Goal: Information Seeking & Learning: Learn about a topic

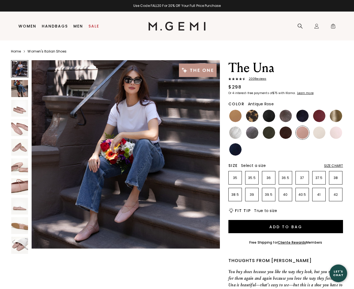
scroll to position [13, 0]
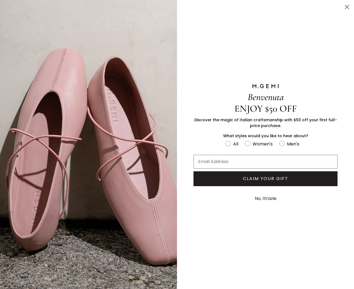
click at [259, 9] on circle "Close dialog" at bounding box center [347, 6] width 9 height 9
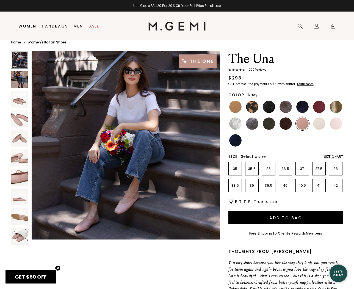
scroll to position [0, 0]
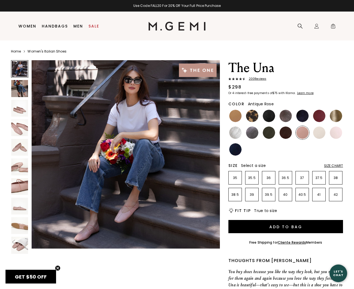
click at [20, 103] on img at bounding box center [19, 108] width 17 height 17
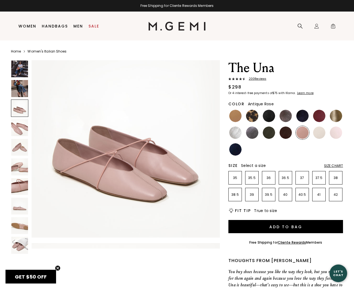
click at [17, 125] on img at bounding box center [19, 127] width 17 height 17
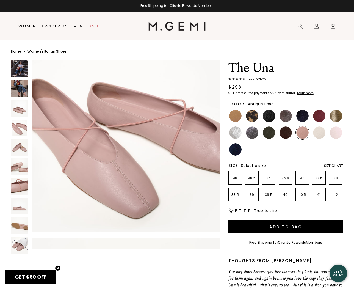
click at [18, 147] on img at bounding box center [19, 147] width 17 height 17
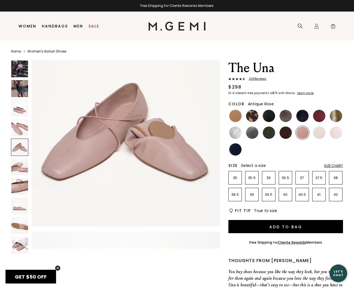
click at [20, 169] on img at bounding box center [19, 166] width 17 height 17
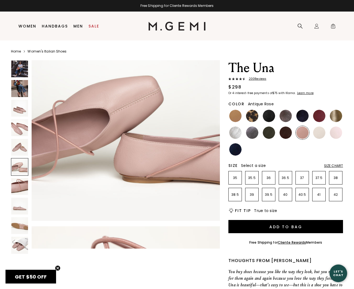
click at [21, 186] on img at bounding box center [19, 186] width 17 height 17
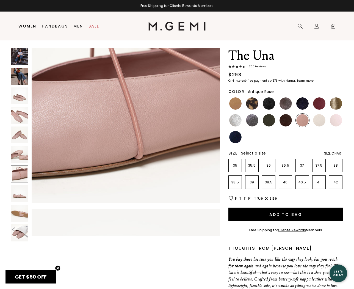
scroll to position [13, 0]
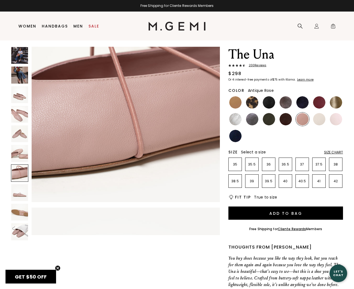
click at [18, 190] on img at bounding box center [19, 192] width 17 height 17
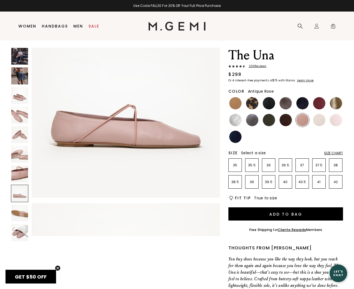
scroll to position [1395, 0]
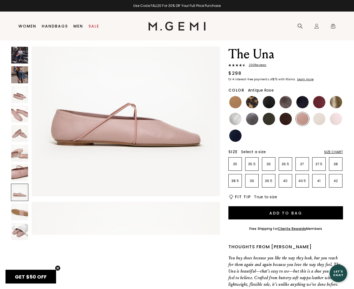
click at [19, 207] on img at bounding box center [19, 212] width 17 height 17
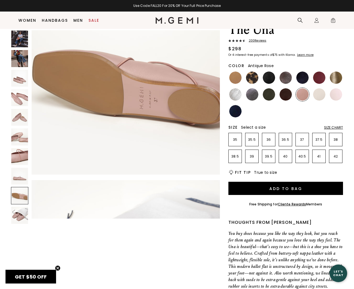
scroll to position [25, 0]
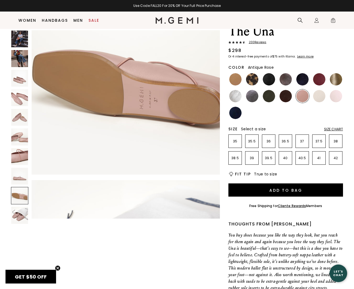
click at [23, 215] on img at bounding box center [19, 215] width 17 height 17
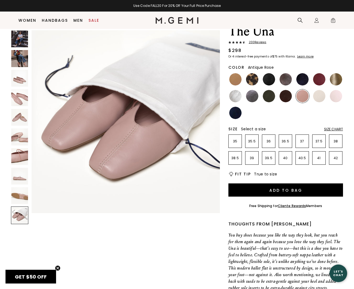
click at [19, 44] on img at bounding box center [19, 39] width 17 height 17
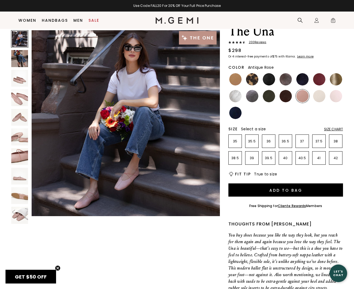
scroll to position [0, 0]
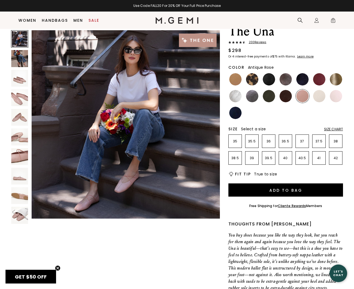
click at [26, 59] on img at bounding box center [19, 58] width 17 height 17
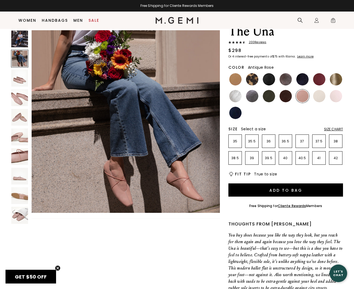
click at [22, 75] on img at bounding box center [19, 78] width 17 height 17
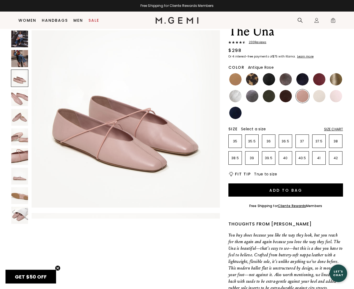
click at [20, 96] on img at bounding box center [19, 97] width 17 height 17
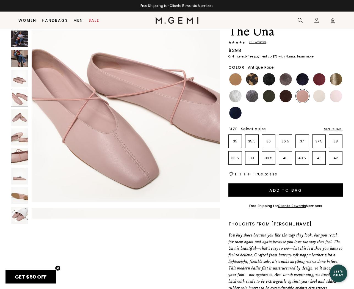
scroll to position [598, 0]
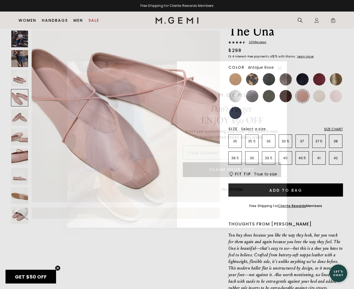
click at [259, 67] on circle "Close dialog" at bounding box center [280, 68] width 9 height 9
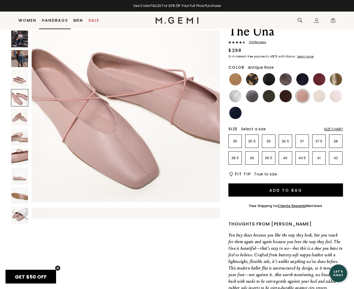
click at [73, 21] on li "Men Shop All Shoes Essentials Gift Cards sneakers" at bounding box center [78, 20] width 15 height 17
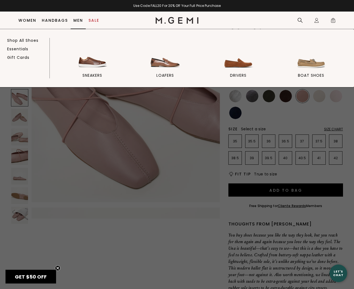
click at [78, 21] on link "Men" at bounding box center [78, 20] width 10 height 4
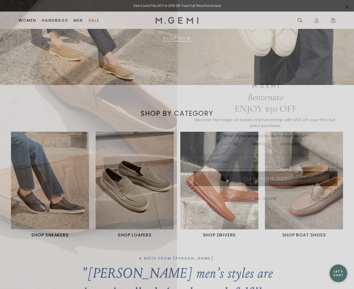
scroll to position [121, 0]
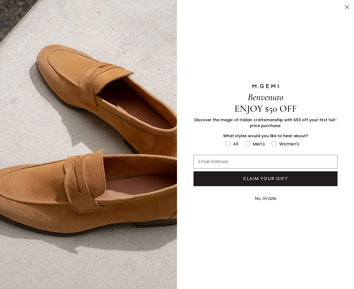
click at [347, 7] on icon "Close dialog" at bounding box center [347, 7] width 4 height 4
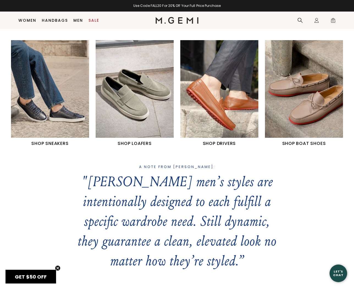
scroll to position [214, 0]
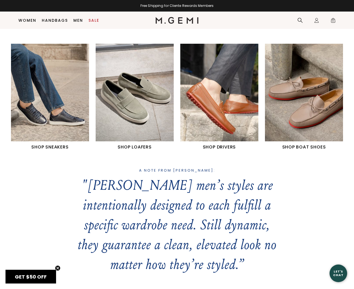
click at [227, 92] on img "3 / 4" at bounding box center [219, 93] width 78 height 98
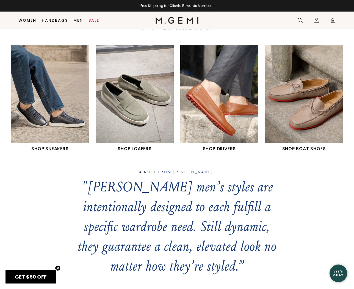
scroll to position [205, 0]
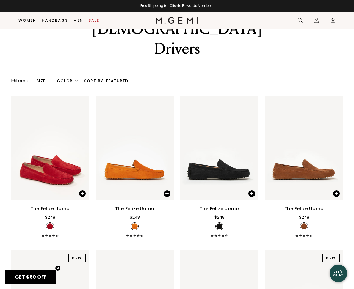
scroll to position [26, 0]
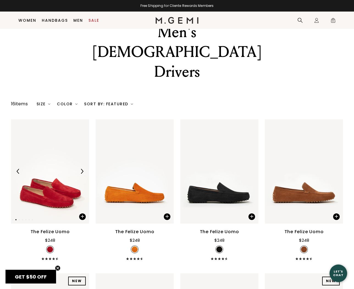
click at [57, 149] on img at bounding box center [50, 171] width 78 height 104
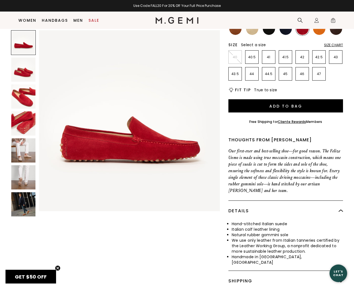
scroll to position [84, 0]
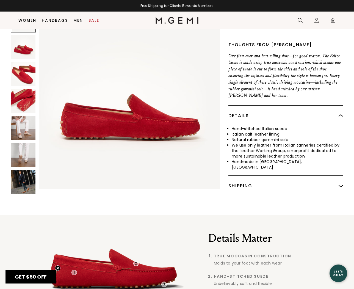
click at [251, 182] on div "Shipping" at bounding box center [286, 186] width 115 height 20
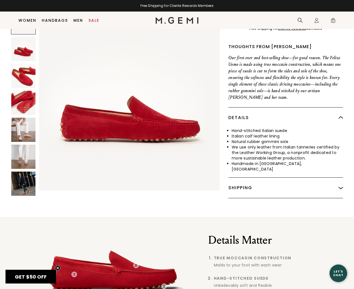
scroll to position [174, 0]
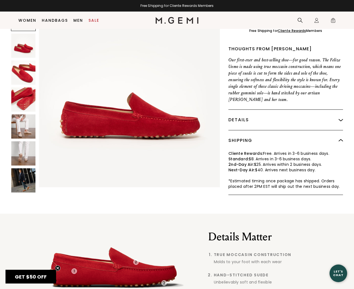
click at [24, 103] on img at bounding box center [23, 99] width 24 height 24
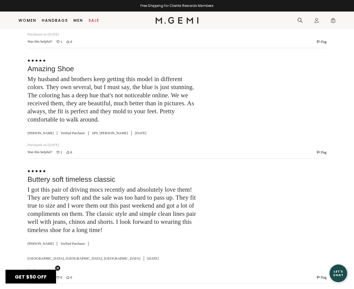
scroll to position [1153, 0]
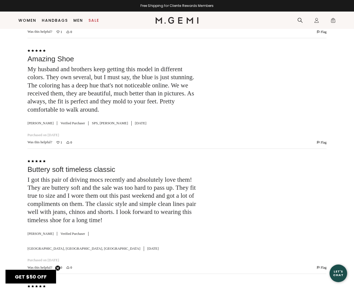
click at [337, 271] on div "Let's Chat" at bounding box center [339, 273] width 18 height 7
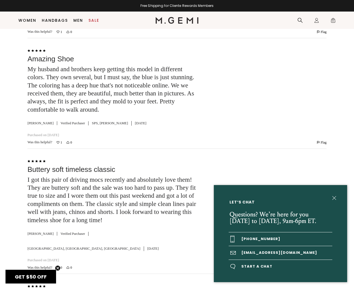
click at [283, 252] on link "[EMAIL_ADDRESS][DOMAIN_NAME]" at bounding box center [281, 252] width 104 height 13
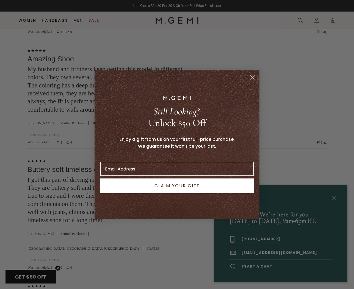
click at [254, 76] on icon "Close dialog" at bounding box center [253, 77] width 4 height 4
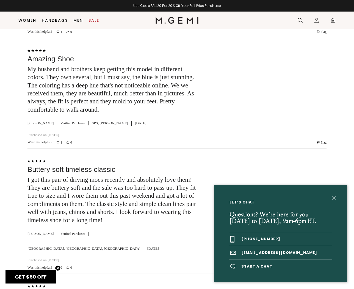
click at [207, 153] on div "Let’s Chat Questions? We’re here for you Monday to Friday, 9am-6pm ET. +1-844-5…" at bounding box center [177, 144] width 354 height 289
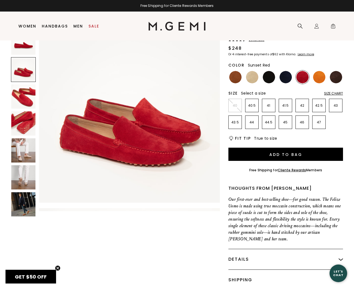
scroll to position [0, 0]
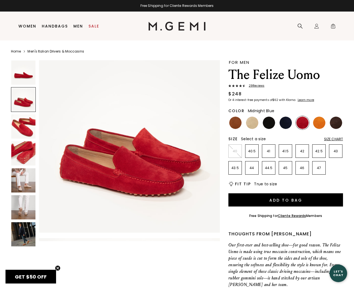
click at [285, 123] on img at bounding box center [286, 123] width 12 height 12
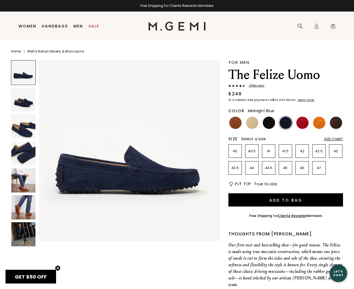
click at [15, 124] on img at bounding box center [23, 126] width 24 height 24
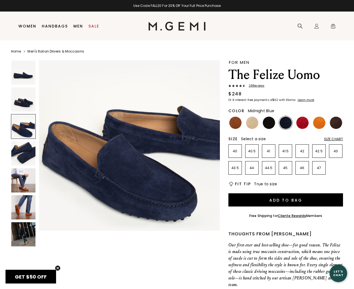
scroll to position [384, 0]
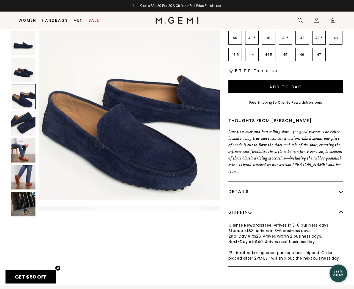
click at [278, 191] on div "Details" at bounding box center [286, 192] width 115 height 20
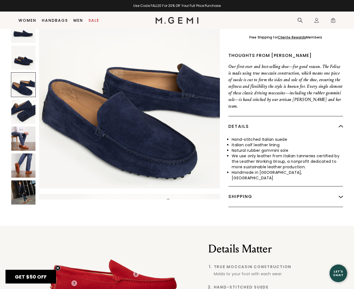
scroll to position [168, 0]
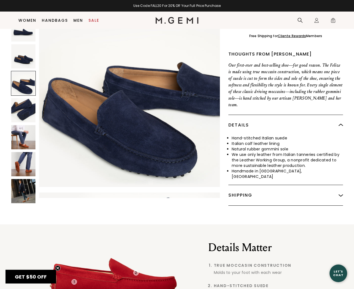
click at [268, 187] on div "Shipping" at bounding box center [286, 195] width 115 height 20
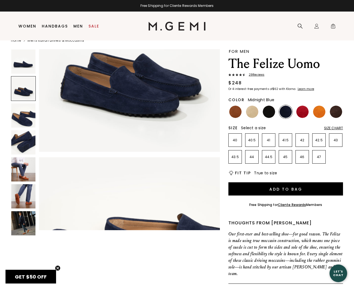
scroll to position [0, 0]
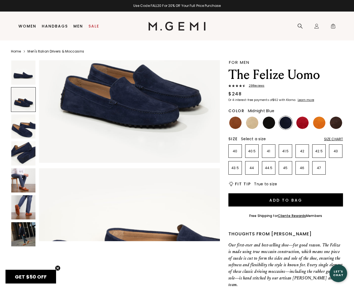
click at [331, 138] on div "Size Chart" at bounding box center [333, 139] width 19 height 4
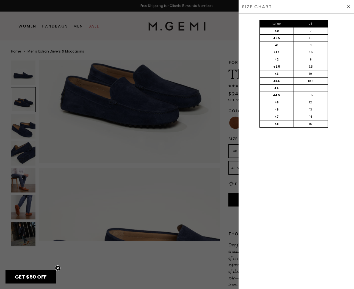
click at [349, 8] on img at bounding box center [349, 6] width 4 height 4
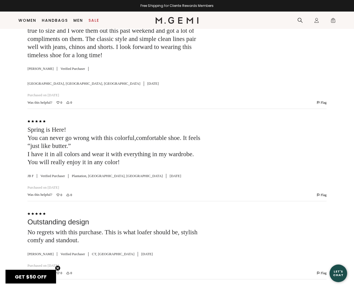
scroll to position [1319, 0]
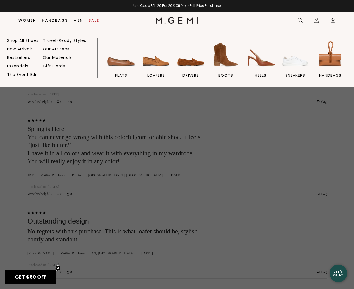
click at [118, 62] on img at bounding box center [121, 54] width 31 height 31
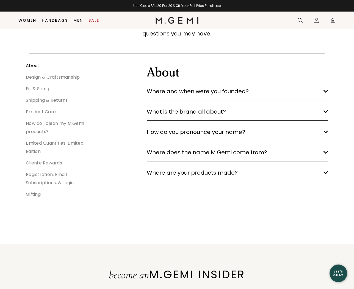
scroll to position [54, 0]
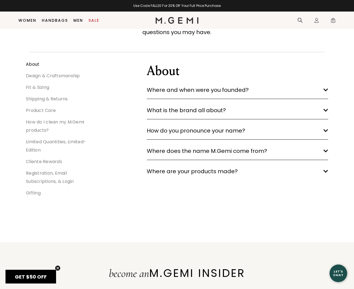
click at [43, 87] on link "Fit & Sizing" at bounding box center [37, 87] width 23 height 6
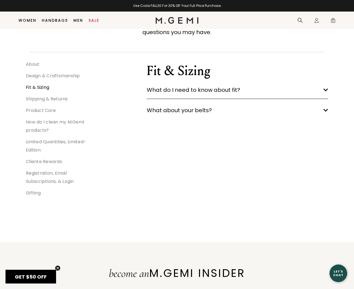
click at [200, 94] on span "What do I need to know about fit?" at bounding box center [194, 90] width 94 height 9
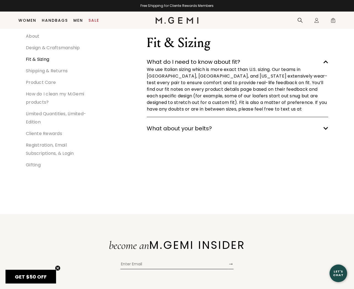
scroll to position [83, 0]
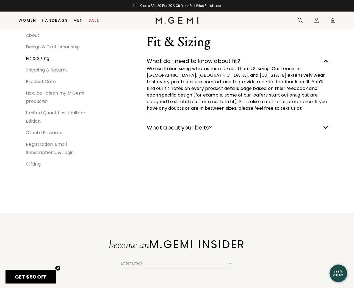
click at [48, 70] on link "Shipping & Returns" at bounding box center [47, 70] width 42 height 6
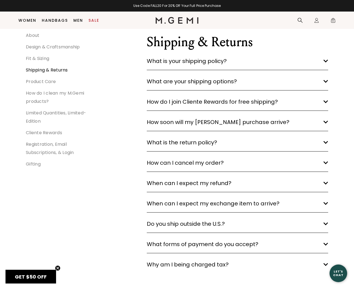
click at [36, 57] on link "Fit & Sizing" at bounding box center [37, 58] width 23 height 6
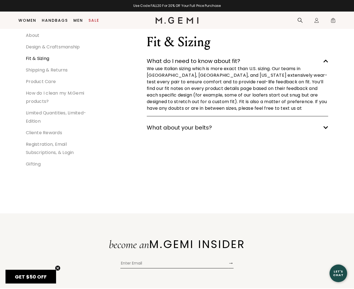
click at [51, 72] on link "Shipping & Returns" at bounding box center [47, 70] width 42 height 6
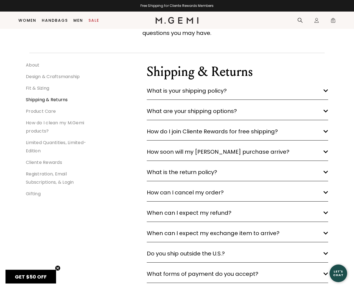
scroll to position [52, 0]
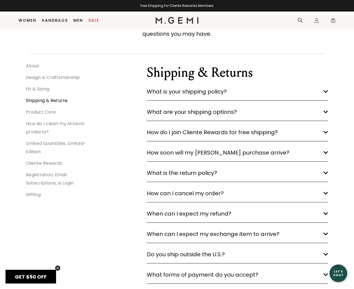
click at [169, 94] on span "What is your shipping policy?" at bounding box center [187, 91] width 80 height 9
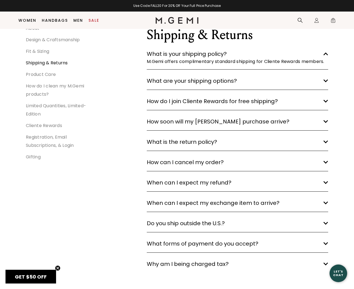
scroll to position [91, 0]
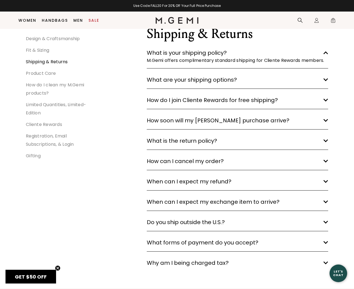
click at [48, 72] on link "Product Care" at bounding box center [41, 73] width 30 height 6
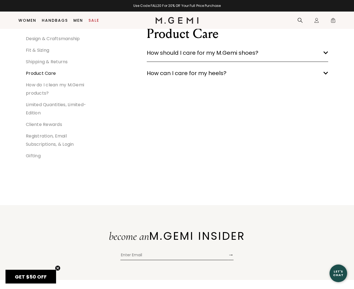
click at [40, 88] on li "How do I clean my M.Gemi products?" at bounding box center [62, 88] width 72 height 17
click at [44, 84] on link "How do I clean my M.Gemi products?" at bounding box center [55, 89] width 58 height 15
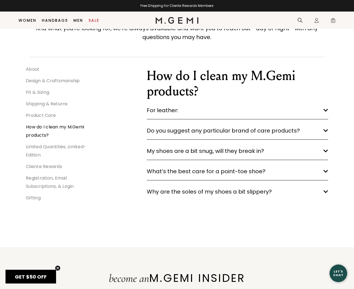
click at [53, 80] on link "Design & Craftsmanship" at bounding box center [53, 81] width 54 height 6
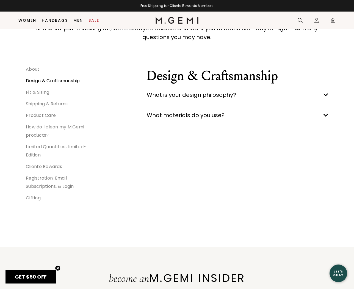
scroll to position [47, 0]
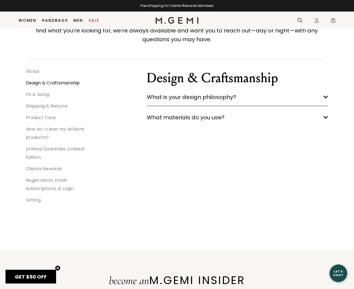
click at [202, 100] on span "What is your design philosophy?" at bounding box center [191, 97] width 89 height 9
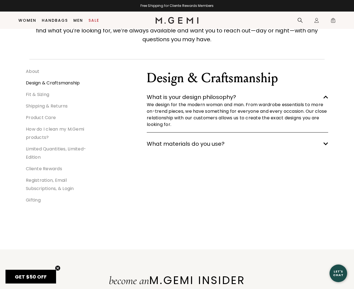
click at [198, 144] on span "What materials do you use?" at bounding box center [186, 143] width 78 height 9
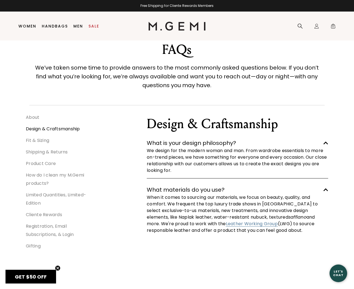
scroll to position [0, 0]
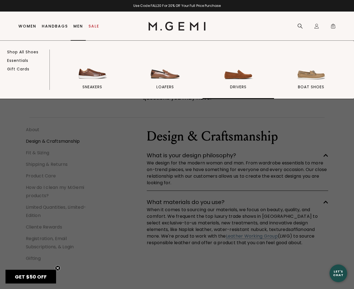
click at [243, 75] on img at bounding box center [238, 66] width 31 height 31
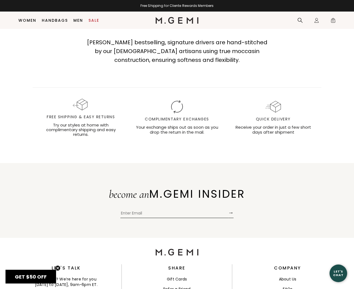
scroll to position [783, 0]
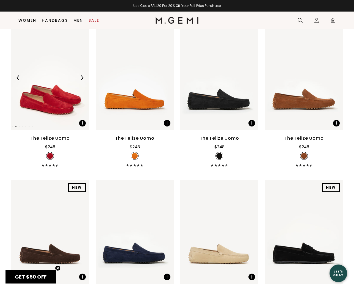
click at [74, 56] on img at bounding box center [50, 78] width 78 height 104
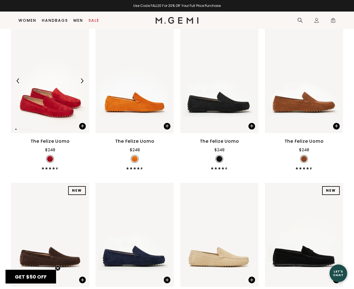
scroll to position [117, 0]
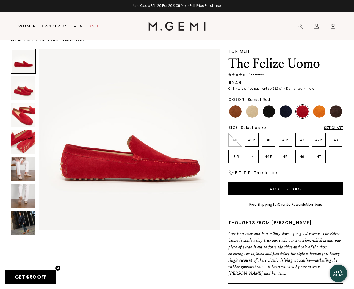
scroll to position [13, 0]
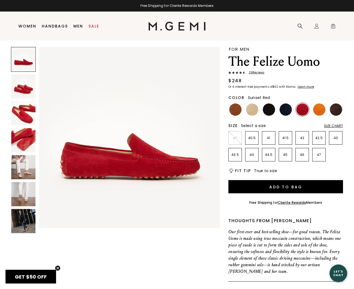
click at [331, 125] on div "Size Chart" at bounding box center [333, 126] width 19 height 4
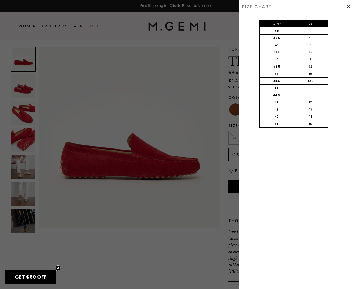
scroll to position [0, 0]
click at [349, 7] on img at bounding box center [349, 6] width 4 height 4
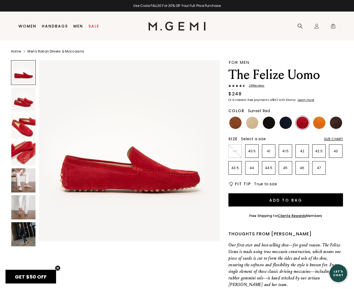
scroll to position [13, 0]
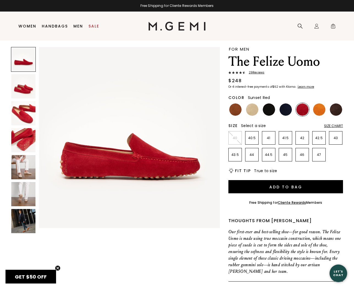
click at [22, 102] on img at bounding box center [23, 113] width 24 height 24
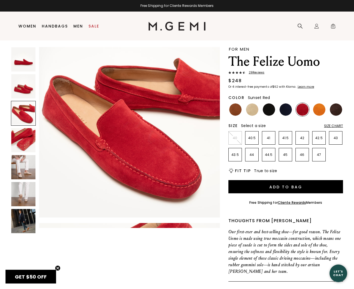
scroll to position [384, 0]
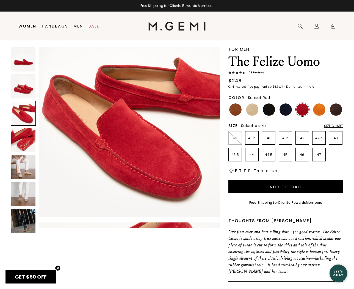
click at [28, 92] on img at bounding box center [23, 86] width 24 height 24
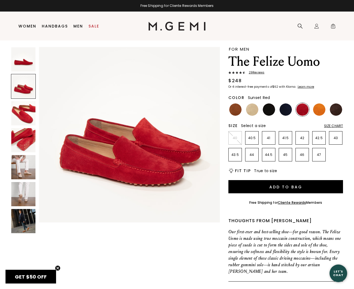
click at [25, 134] on img at bounding box center [23, 140] width 24 height 24
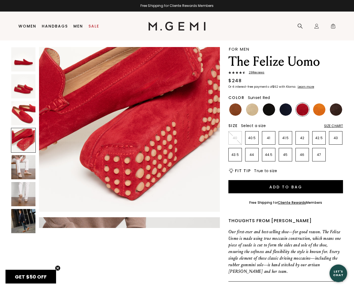
scroll to position [576, 0]
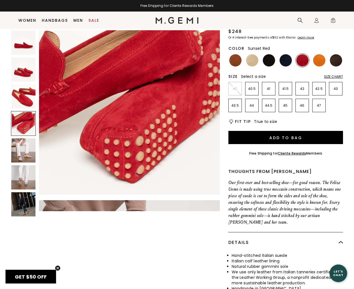
click at [32, 156] on img at bounding box center [23, 150] width 24 height 24
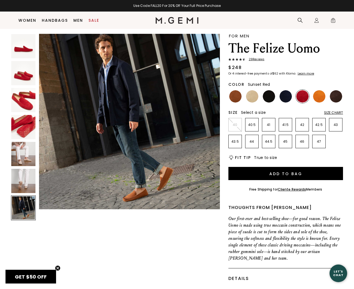
scroll to position [0, 0]
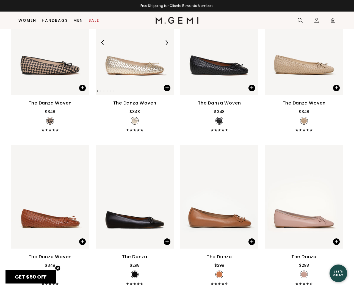
scroll to position [578, 0]
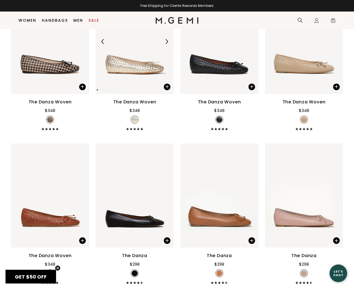
click at [127, 76] on img at bounding box center [135, 42] width 78 height 104
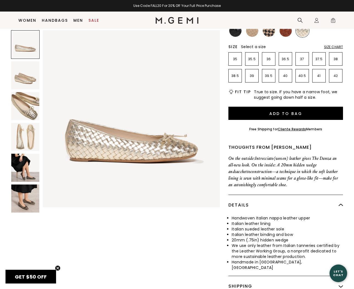
scroll to position [75, 0]
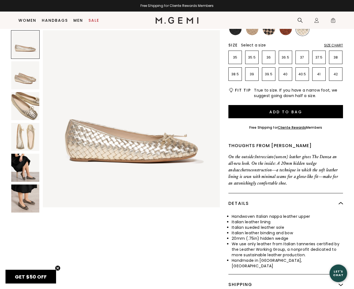
click at [25, 110] on img at bounding box center [25, 106] width 28 height 28
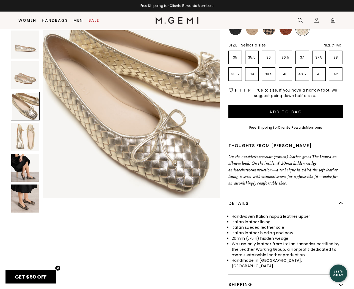
scroll to position [376, 0]
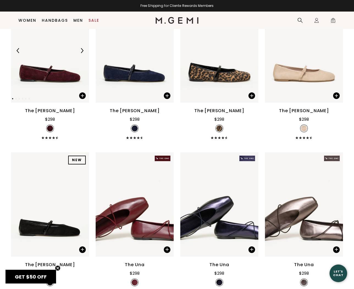
scroll to position [879, 0]
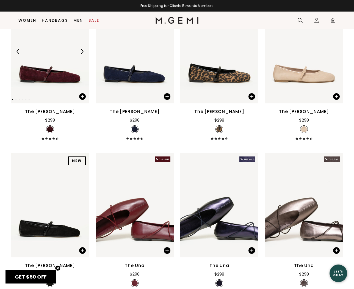
click at [57, 86] on img at bounding box center [50, 51] width 78 height 104
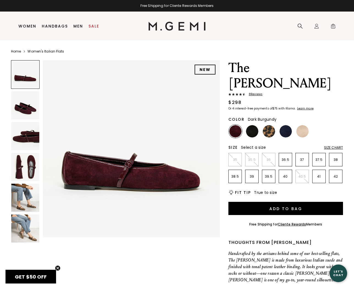
click at [29, 111] on img at bounding box center [25, 105] width 28 height 28
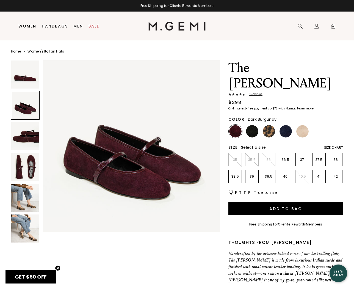
click at [28, 128] on img at bounding box center [25, 136] width 28 height 28
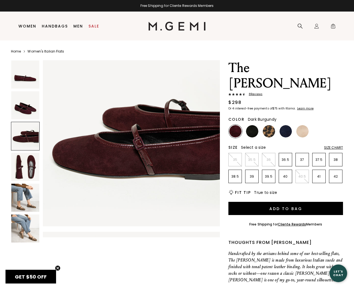
click at [26, 162] on img at bounding box center [25, 167] width 28 height 28
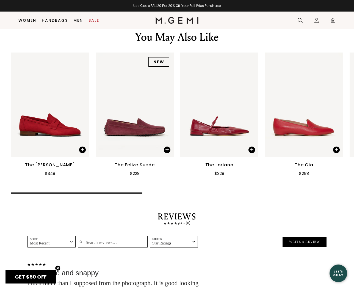
scroll to position [672, 0]
